Goal: Entertainment & Leisure: Consume media (video, audio)

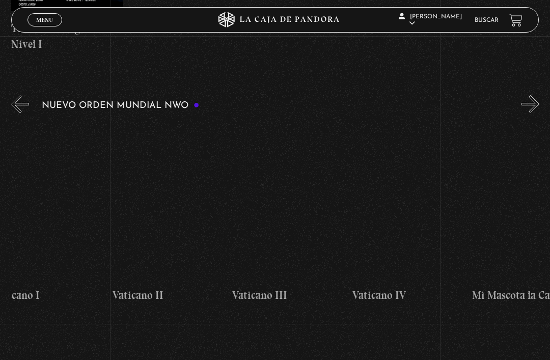
scroll to position [0, 7319]
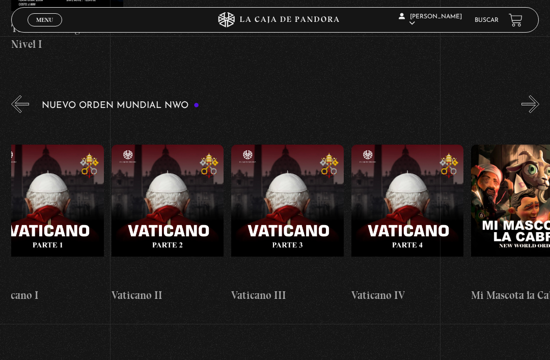
click at [282, 215] on figure at bounding box center [287, 213] width 112 height 137
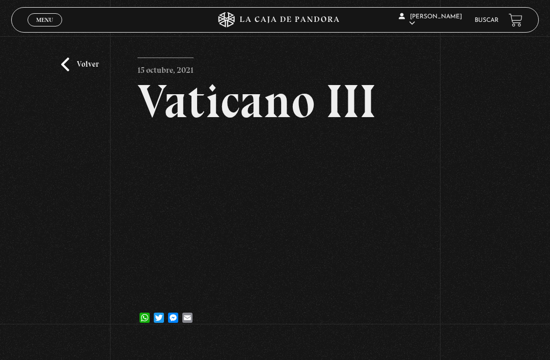
scroll to position [13, 0]
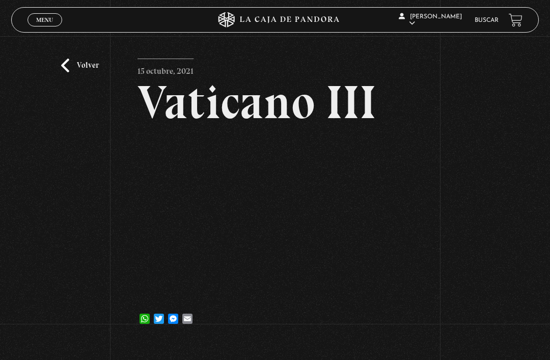
click at [63, 72] on link "Volver" at bounding box center [80, 66] width 38 height 14
click at [77, 72] on link "Volver" at bounding box center [80, 66] width 38 height 14
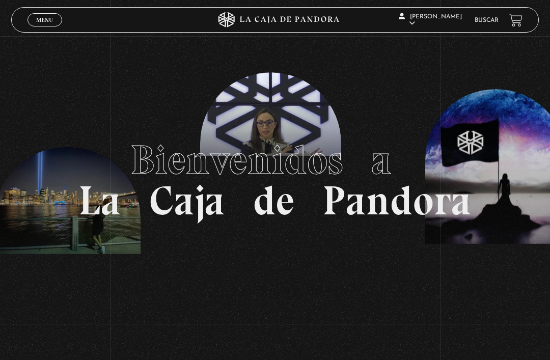
click at [45, 20] on span "Menu" at bounding box center [44, 20] width 17 height 6
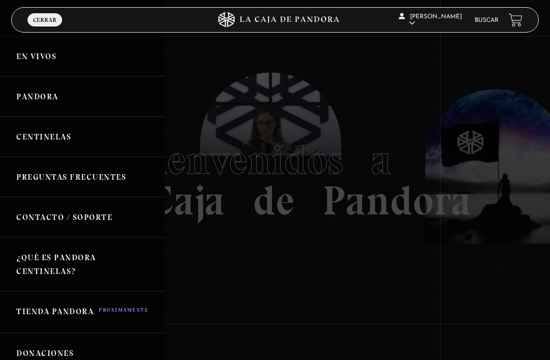
click at [43, 94] on link "Pandora" at bounding box center [82, 96] width 165 height 40
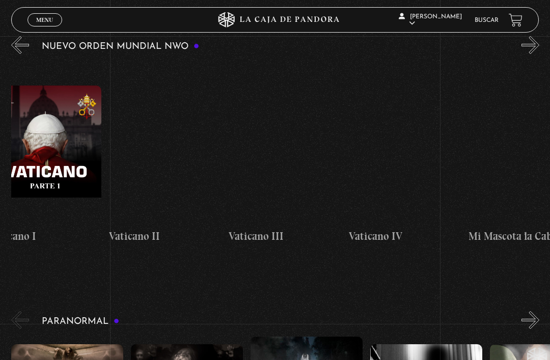
scroll to position [0, 7336]
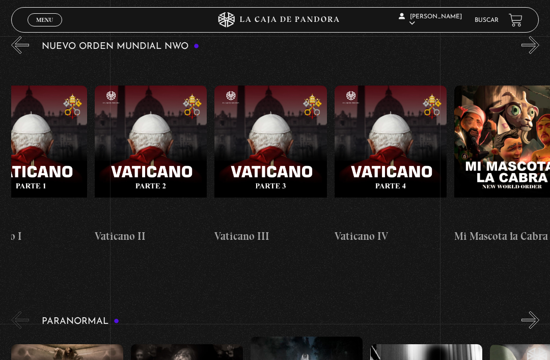
click at [405, 150] on figure at bounding box center [390, 154] width 112 height 137
